Goal: Register for event/course

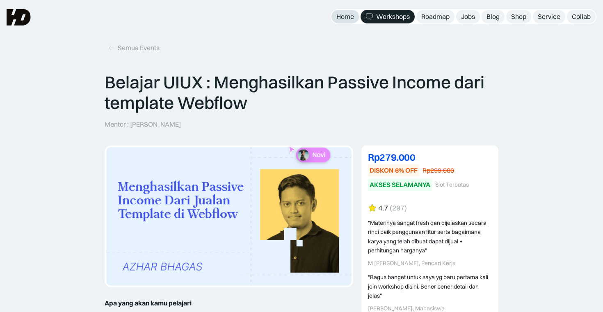
click at [341, 18] on div "Home" at bounding box center [346, 16] width 18 height 9
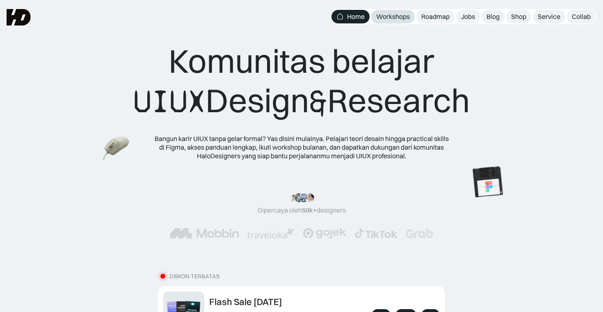
click at [391, 16] on div "Workshops" at bounding box center [393, 16] width 34 height 9
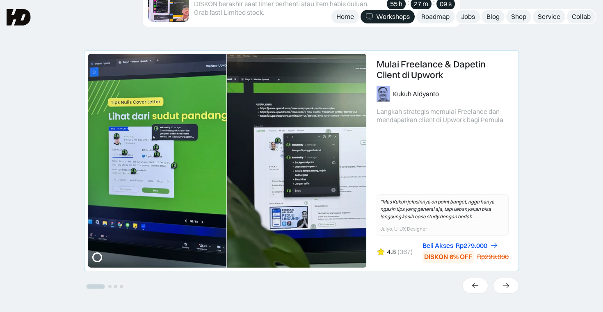
scroll to position [441, 0]
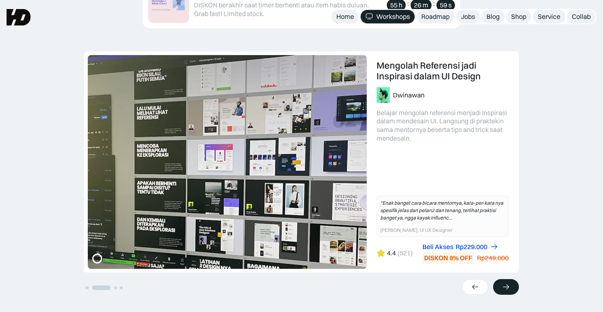
click at [502, 284] on icon at bounding box center [506, 286] width 9 height 8
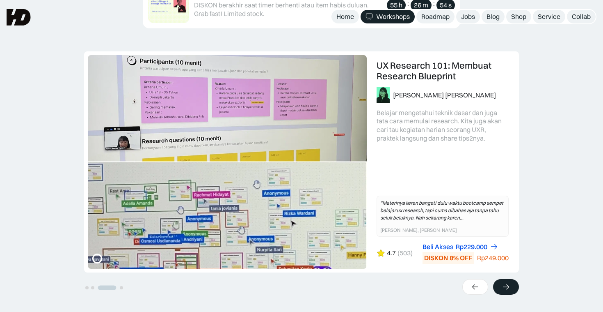
click at [502, 284] on icon at bounding box center [506, 286] width 9 height 8
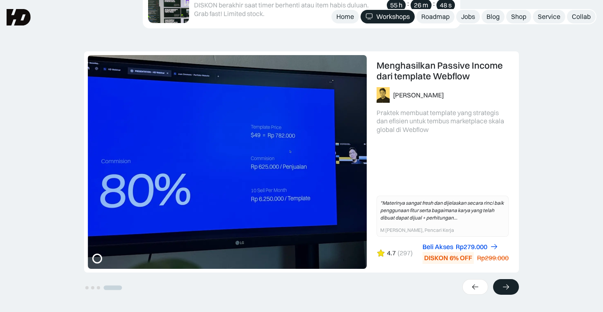
click at [514, 288] on div at bounding box center [506, 287] width 26 height 16
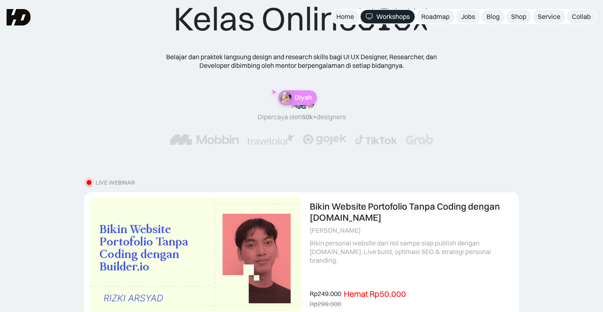
scroll to position [0, 0]
